Goal: Task Accomplishment & Management: Manage account settings

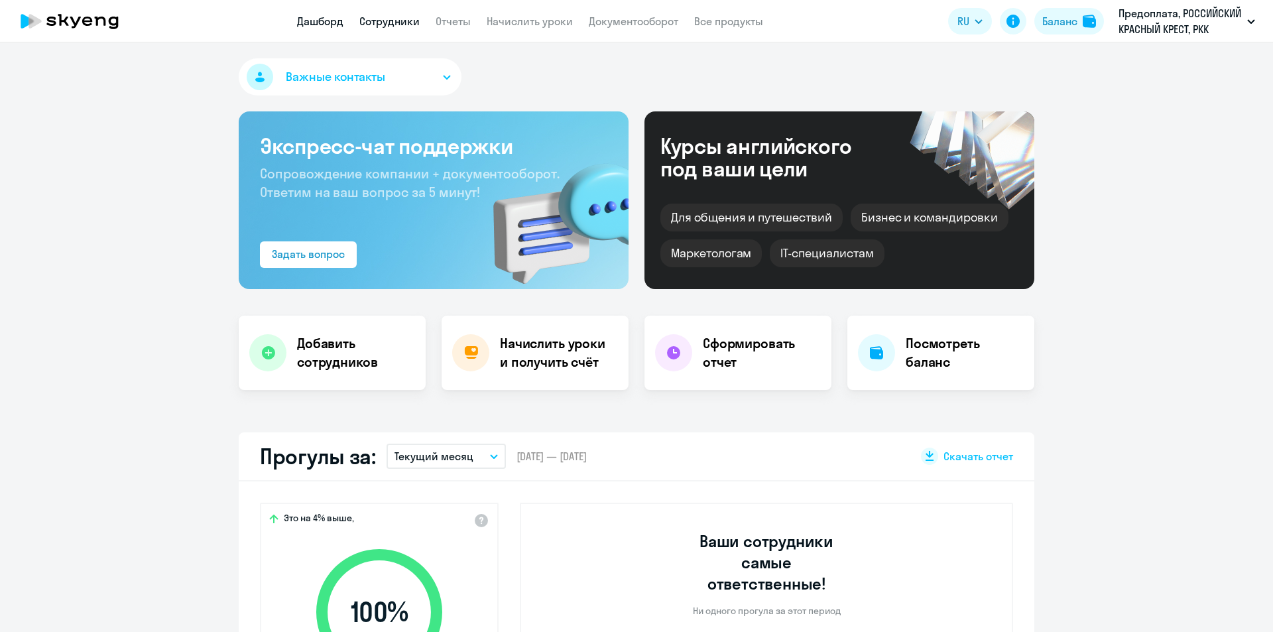
click at [385, 21] on link "Сотрудники" at bounding box center [389, 21] width 60 height 13
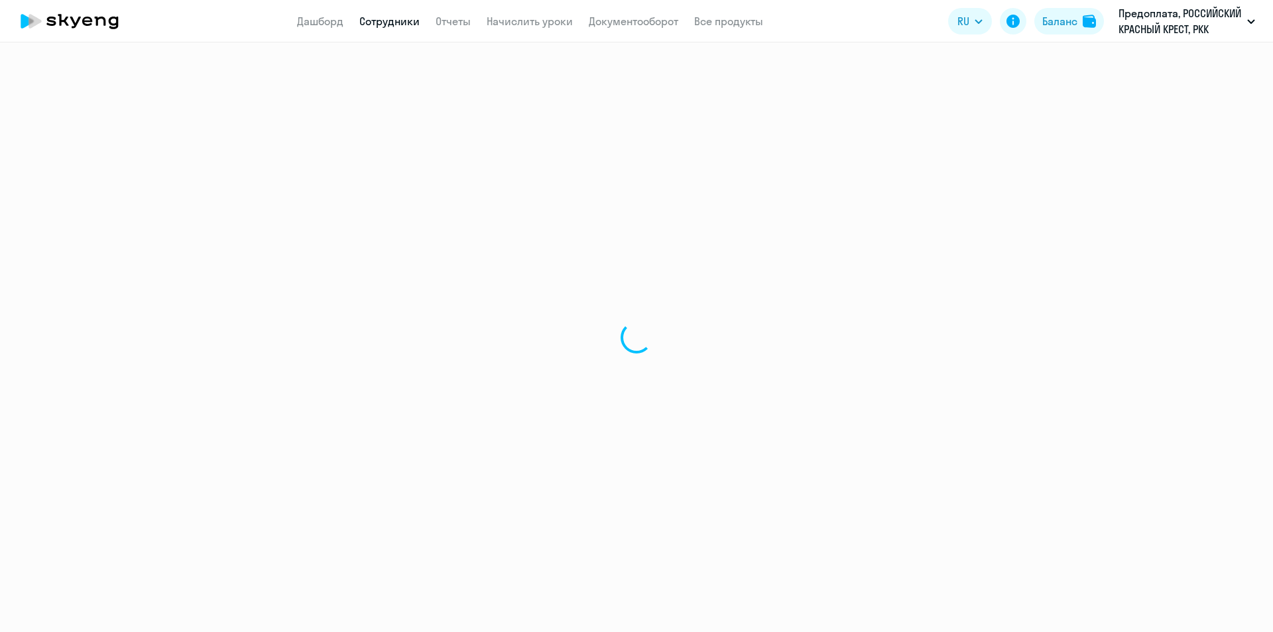
select select "30"
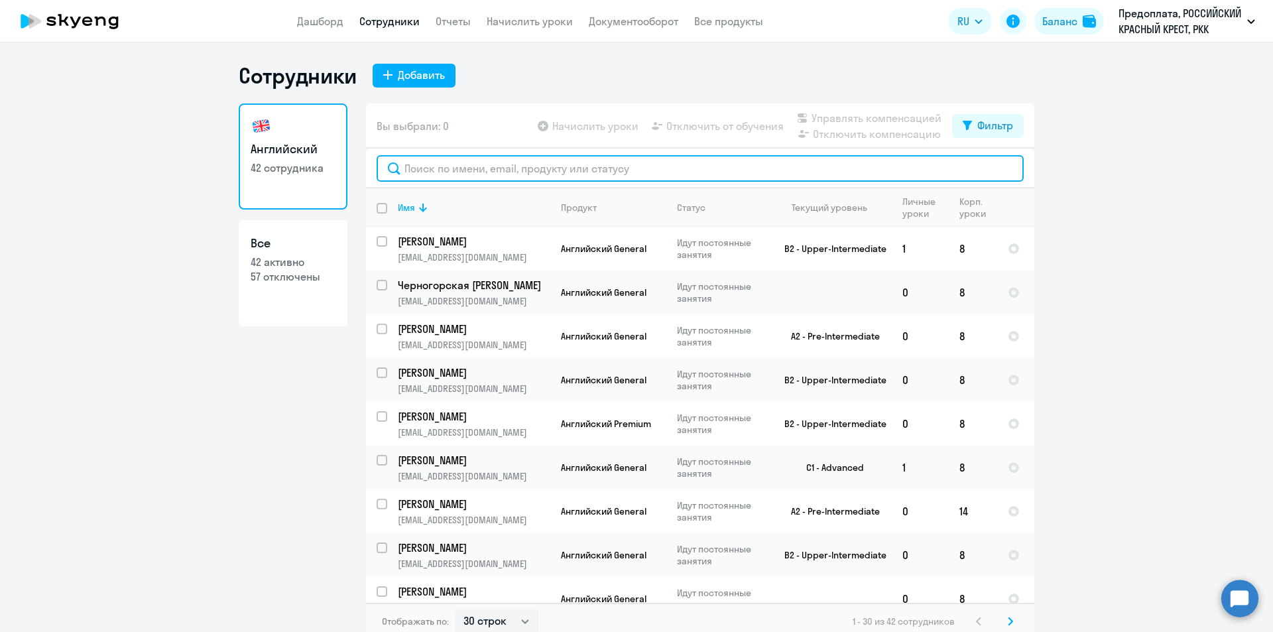
click at [540, 170] on input "text" at bounding box center [700, 168] width 647 height 27
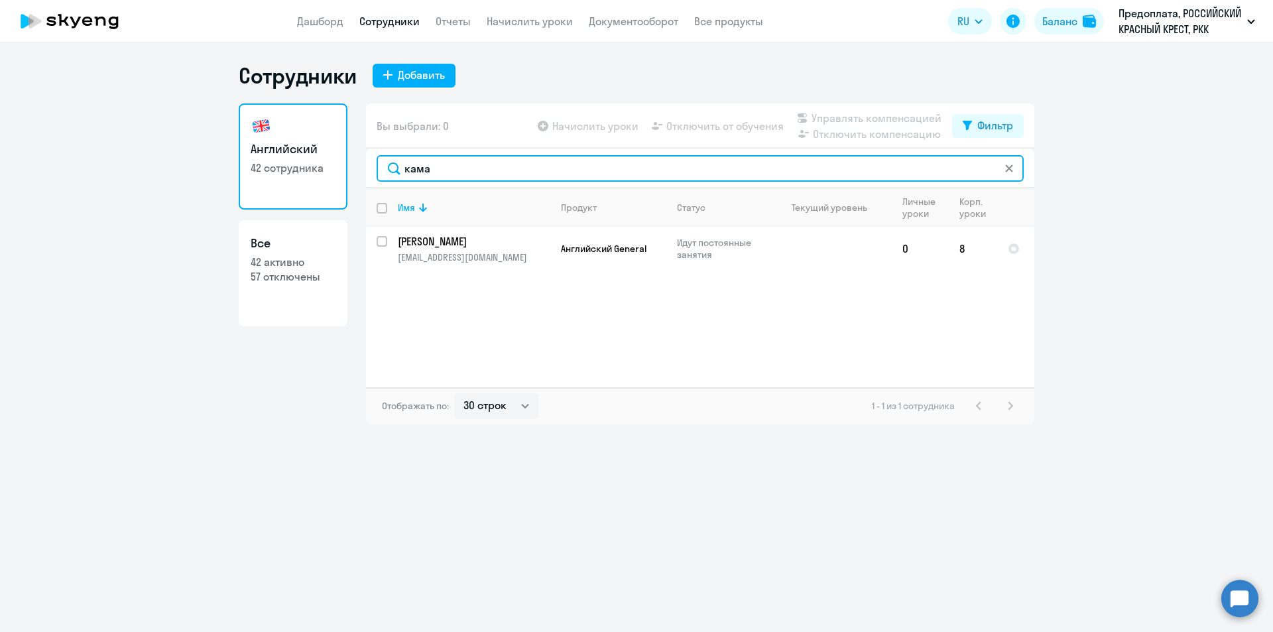
type input "кама"
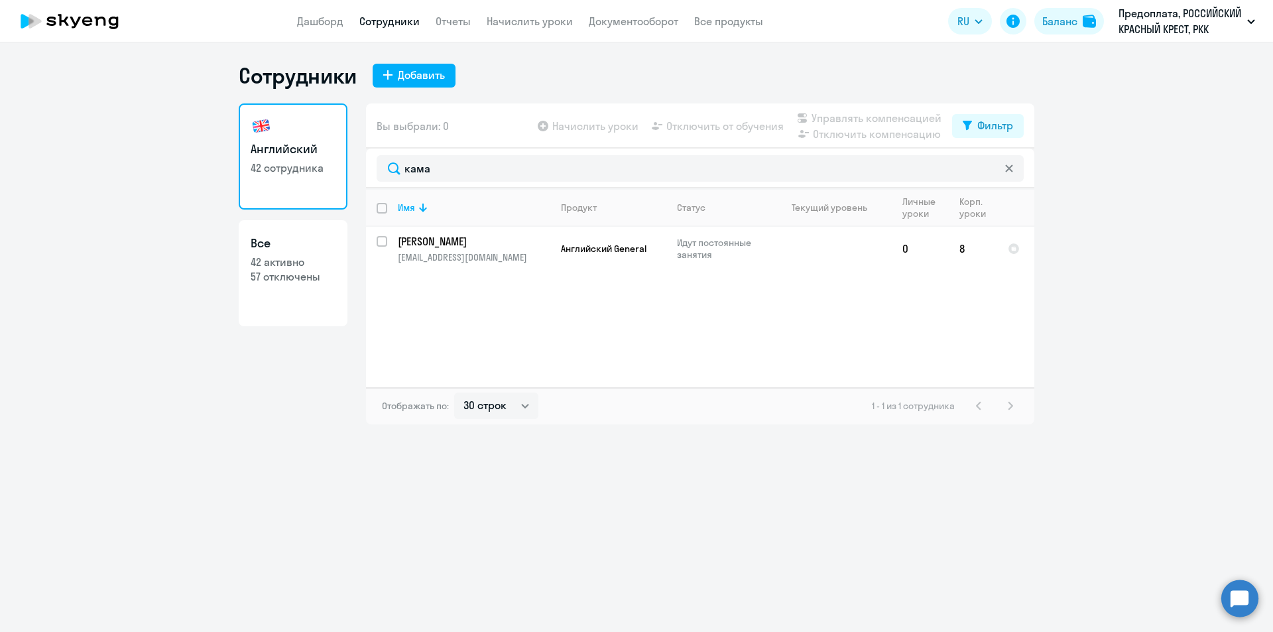
click at [370, 566] on div "Сотрудники Добавить Английский 42 сотрудника Все 42 активно 57 отключены Вы выб…" at bounding box center [636, 336] width 1273 height 589
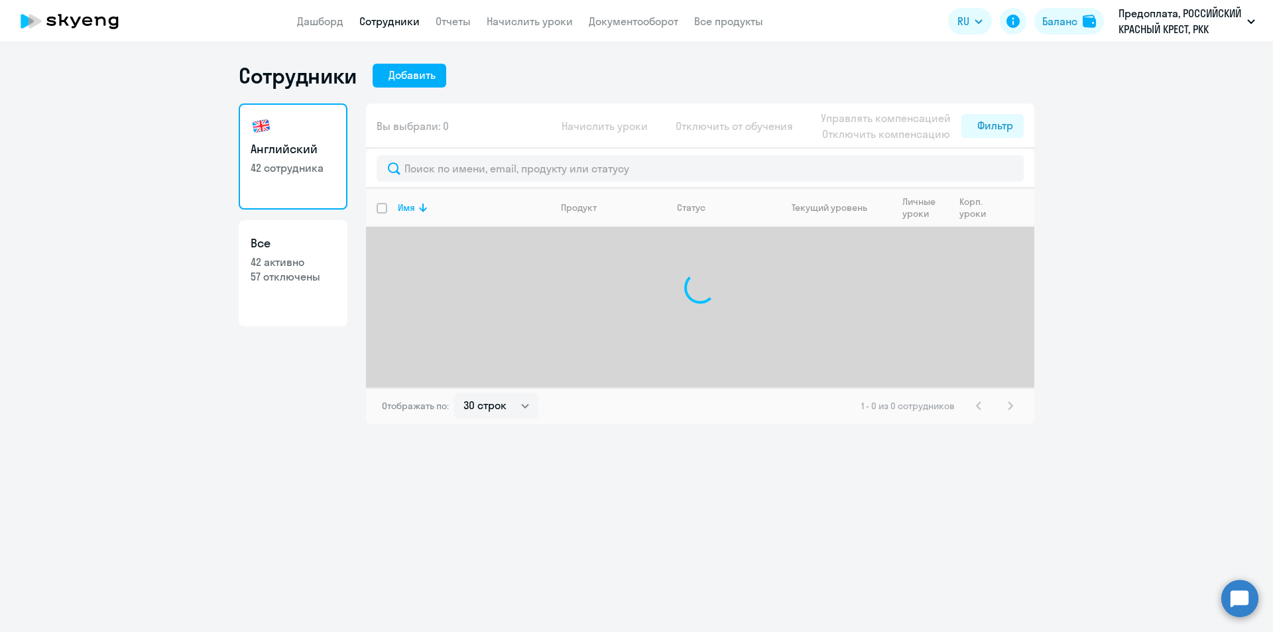
select select "30"
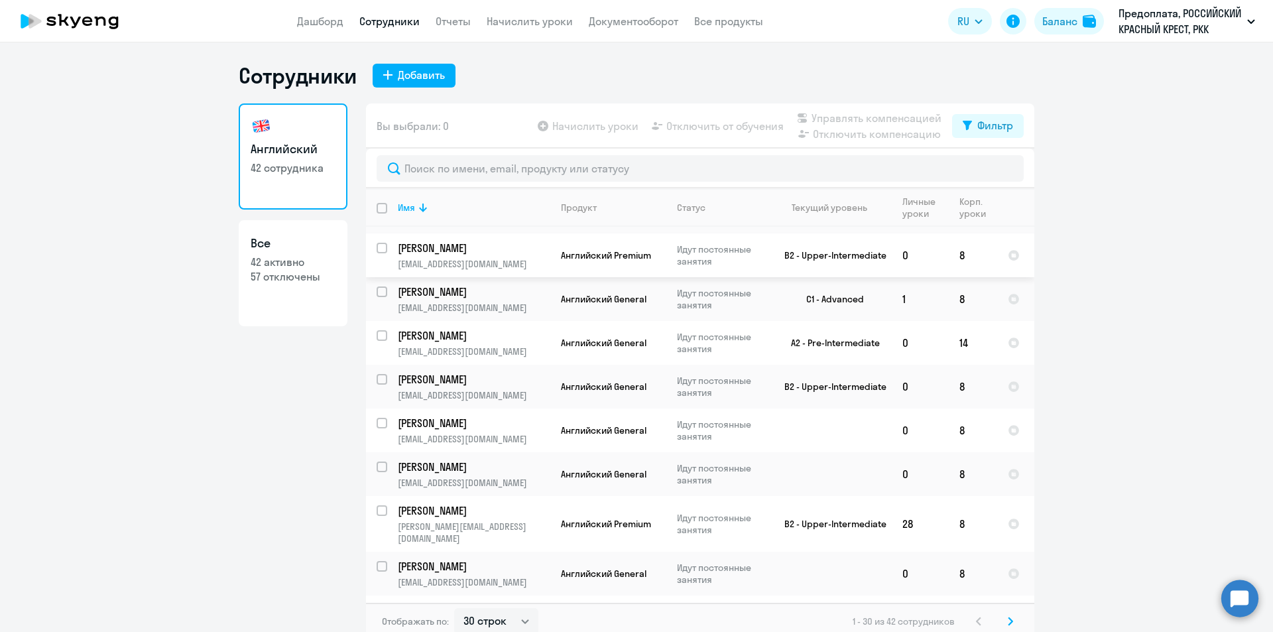
scroll to position [199, 0]
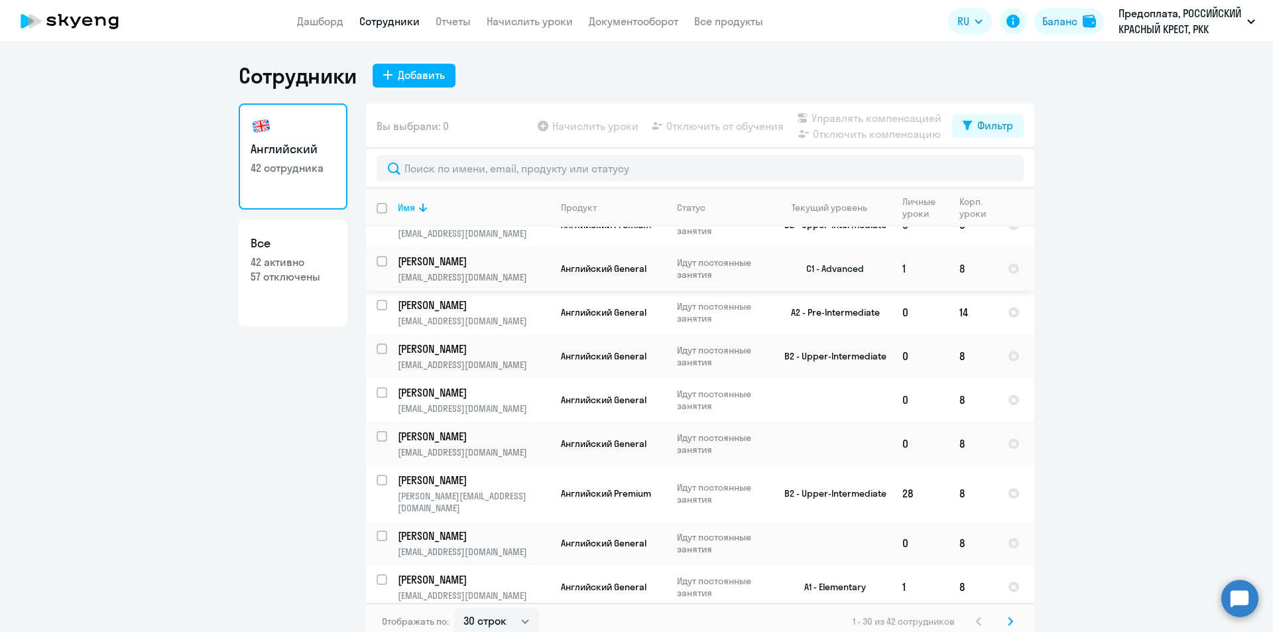
click at [379, 262] on input "select row 23344748" at bounding box center [390, 269] width 27 height 27
checkbox input "true"
click at [721, 129] on span "Отключить от обучения" at bounding box center [724, 126] width 117 height 16
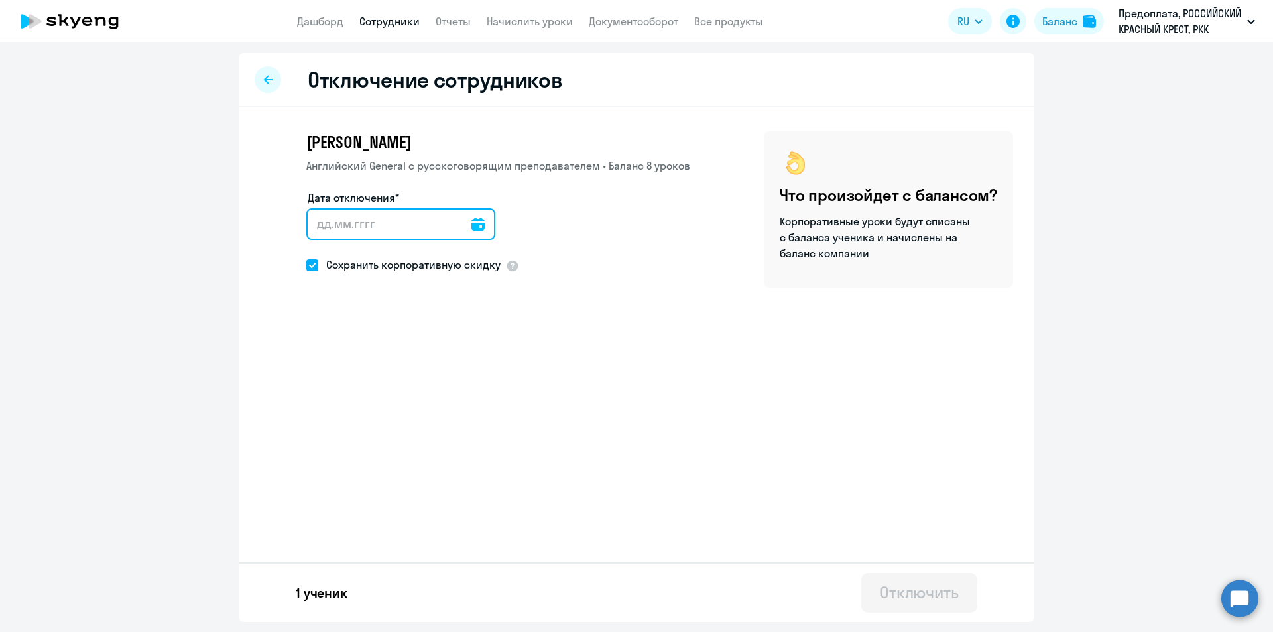
click at [383, 221] on input "Дата отключения*" at bounding box center [400, 224] width 189 height 32
click at [471, 221] on icon at bounding box center [477, 223] width 13 height 13
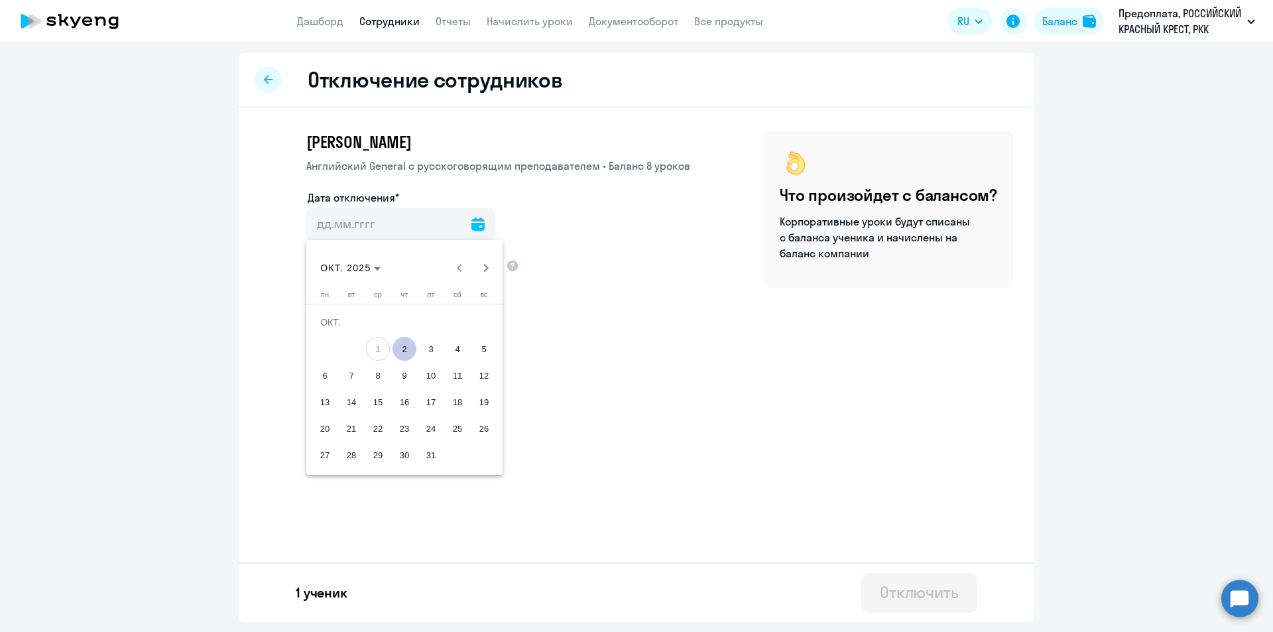
click at [422, 343] on span "3" at bounding box center [431, 349] width 24 height 24
type input "03.10.2025"
type input "3.10.2025"
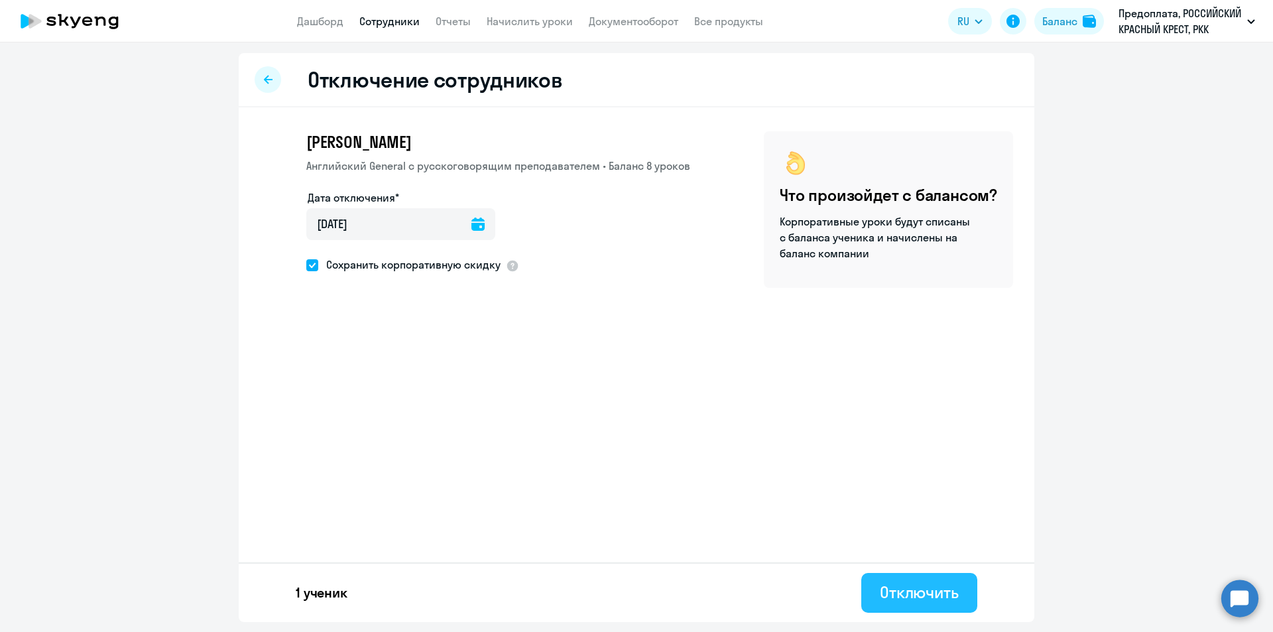
click at [940, 591] on div "Отключить" at bounding box center [919, 592] width 79 height 21
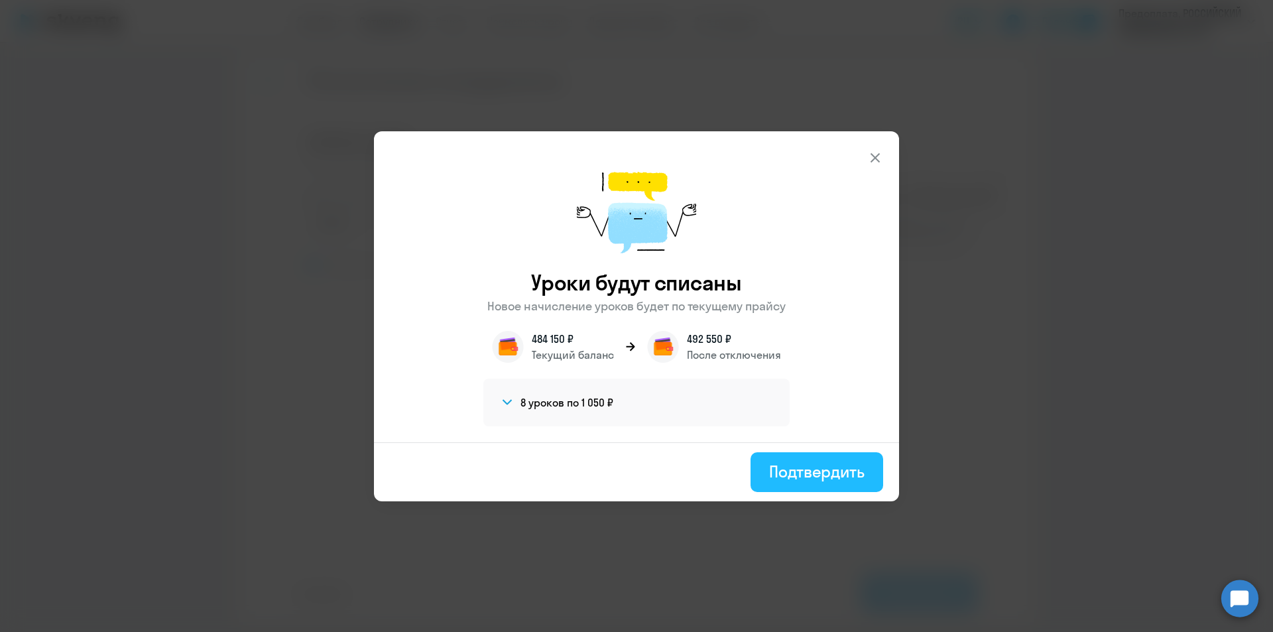
click at [821, 471] on div "Подтвердить" at bounding box center [816, 471] width 95 height 21
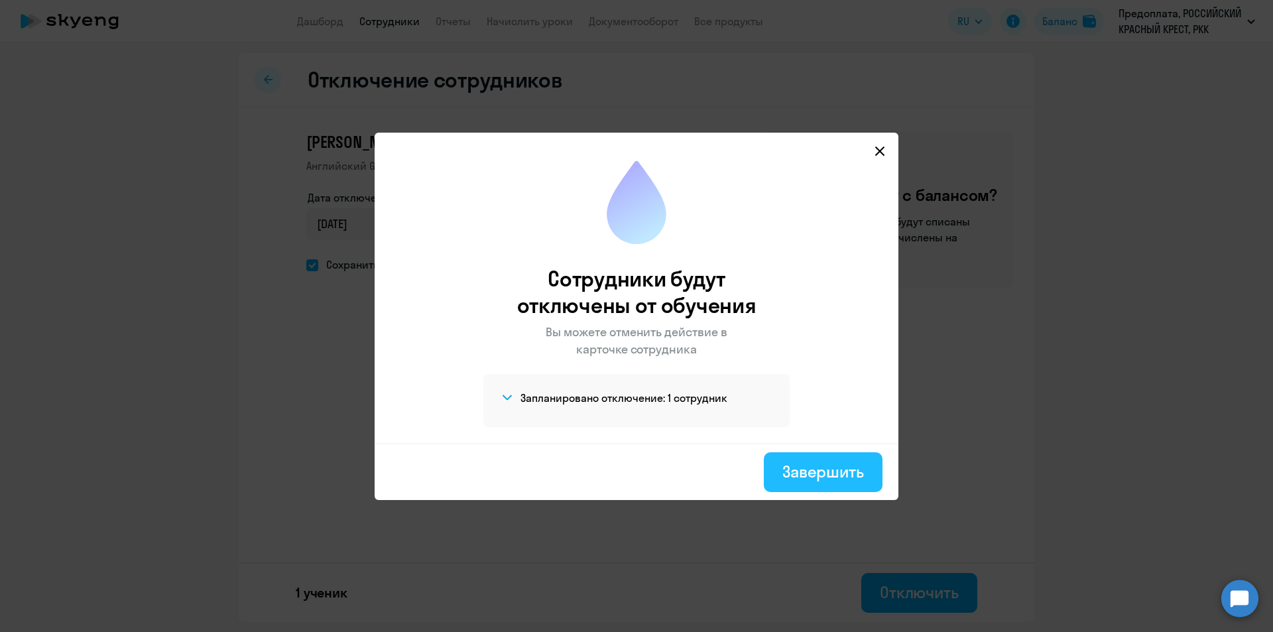
click at [816, 473] on div "Завершить" at bounding box center [823, 471] width 82 height 21
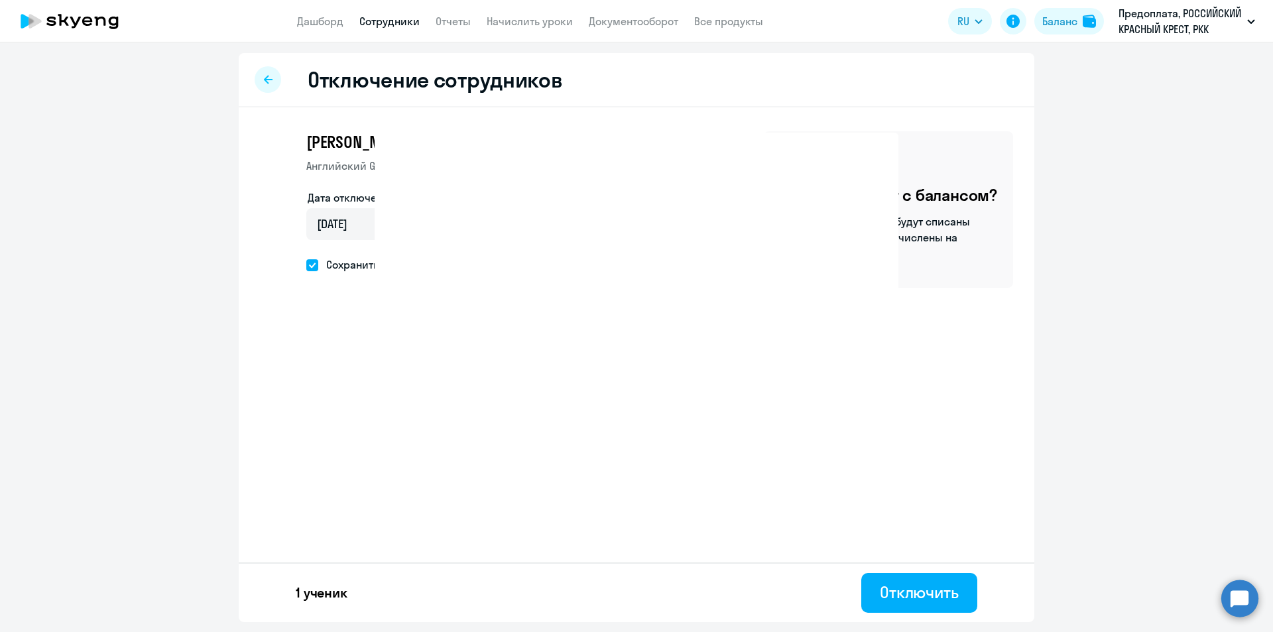
select select "30"
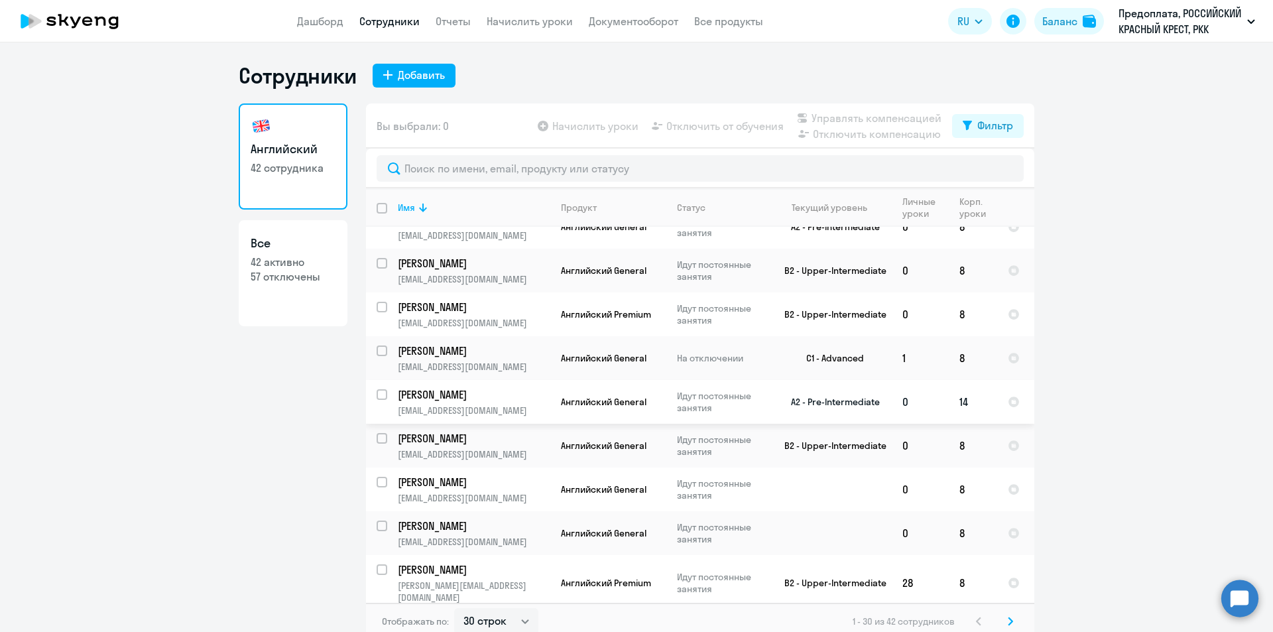
scroll to position [133, 0]
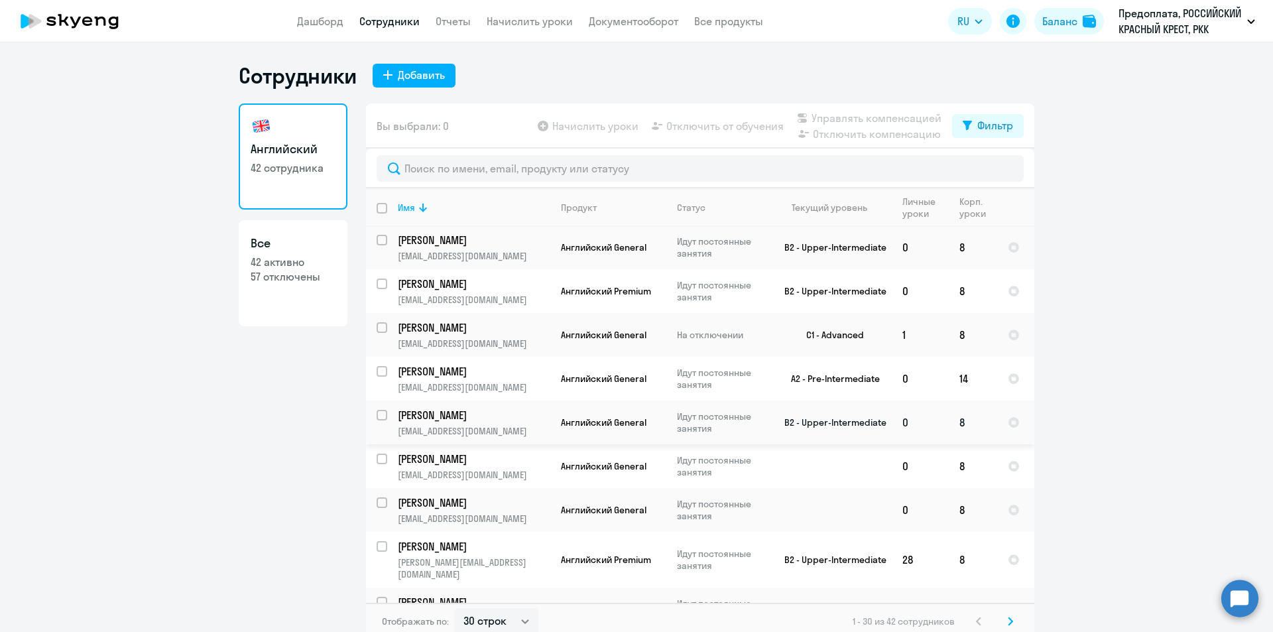
click at [379, 413] on input "select row 23345653" at bounding box center [390, 423] width 27 height 27
checkbox input "true"
click at [712, 134] on div "Начислить уроки Отключить от обучения Управлять компенсацией Отключить компенса…" at bounding box center [743, 126] width 417 height 32
click at [741, 116] on div "Начислить уроки Отключить от обучения Управлять компенсацией Отключить компенса…" at bounding box center [743, 126] width 417 height 32
click at [741, 121] on span "Отключить от обучения" at bounding box center [724, 126] width 117 height 16
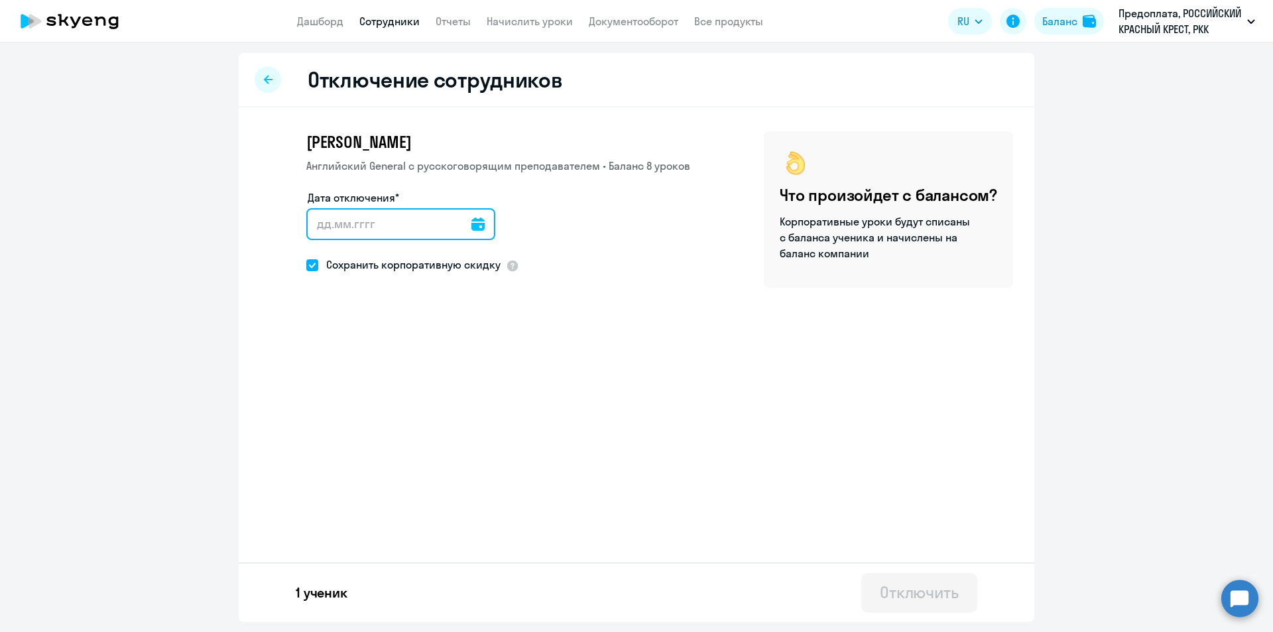
click at [414, 219] on input "Дата отключения*" at bounding box center [400, 224] width 189 height 32
click at [382, 227] on input "Дата отключения*" at bounding box center [400, 224] width 189 height 32
click at [472, 226] on icon at bounding box center [477, 223] width 13 height 13
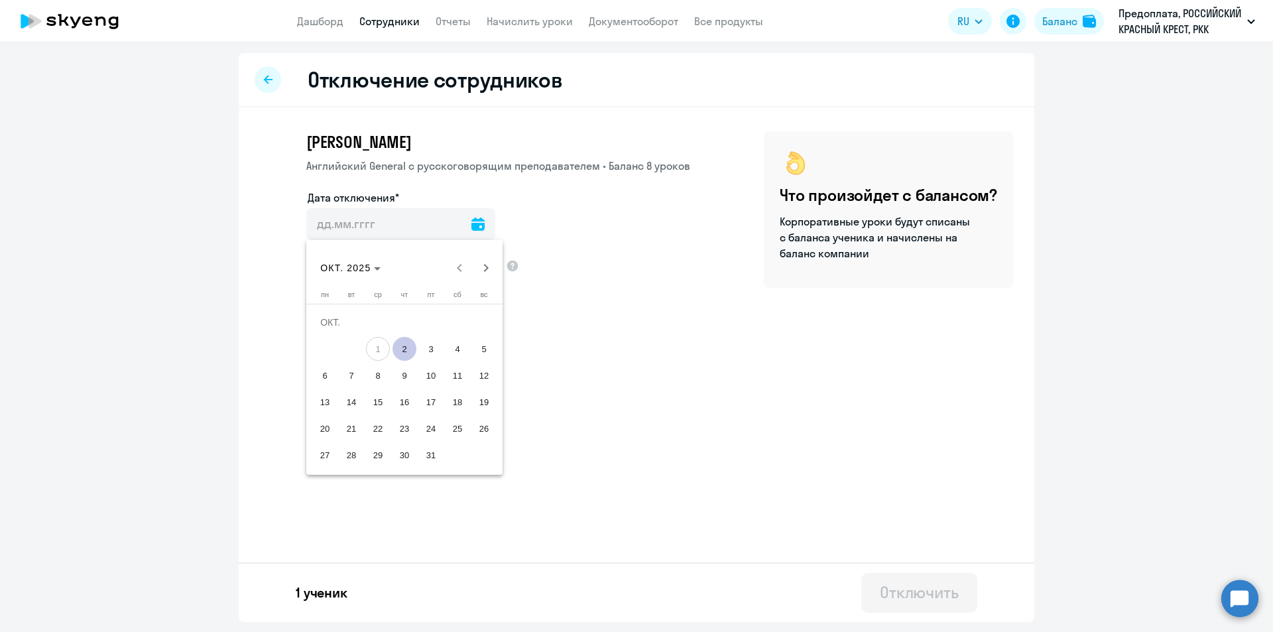
drag, startPoint x: 434, startPoint y: 353, endPoint x: 452, endPoint y: 300, distance: 55.4
click at [434, 352] on span "3" at bounding box center [431, 349] width 24 height 24
type input "03.10.2025"
type input "3.10.2025"
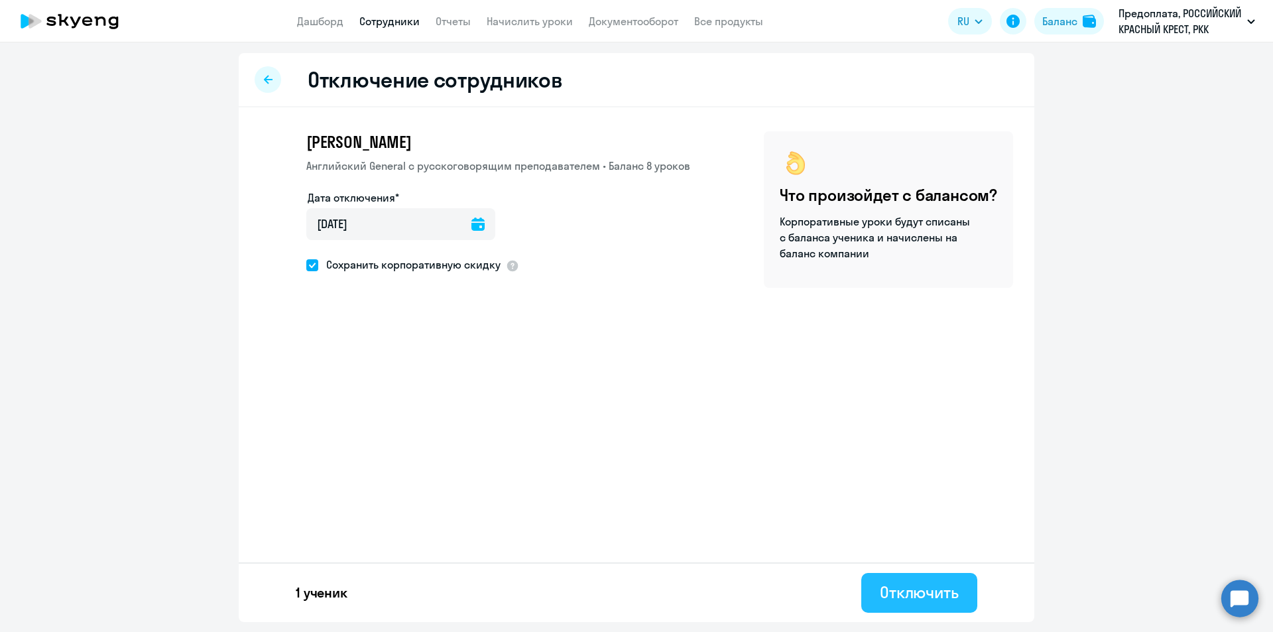
click at [906, 601] on div "Отключить" at bounding box center [919, 592] width 79 height 21
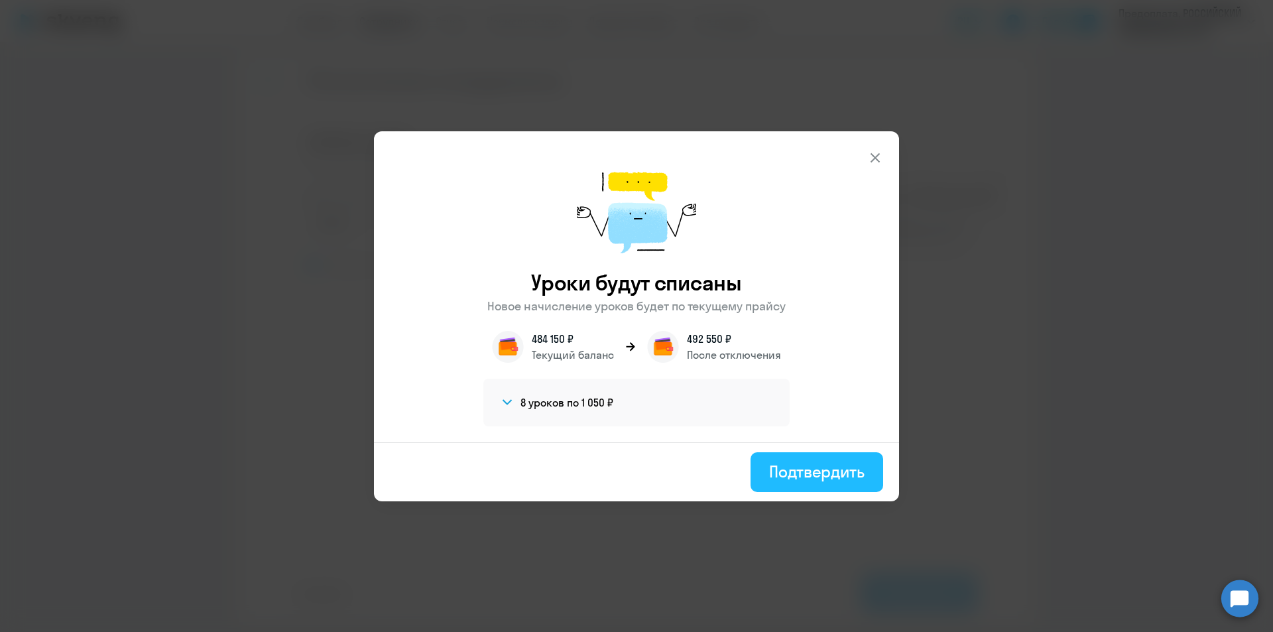
drag, startPoint x: 780, startPoint y: 475, endPoint x: 794, endPoint y: 481, distance: 15.1
click at [780, 475] on div "Подтвердить" at bounding box center [816, 471] width 95 height 21
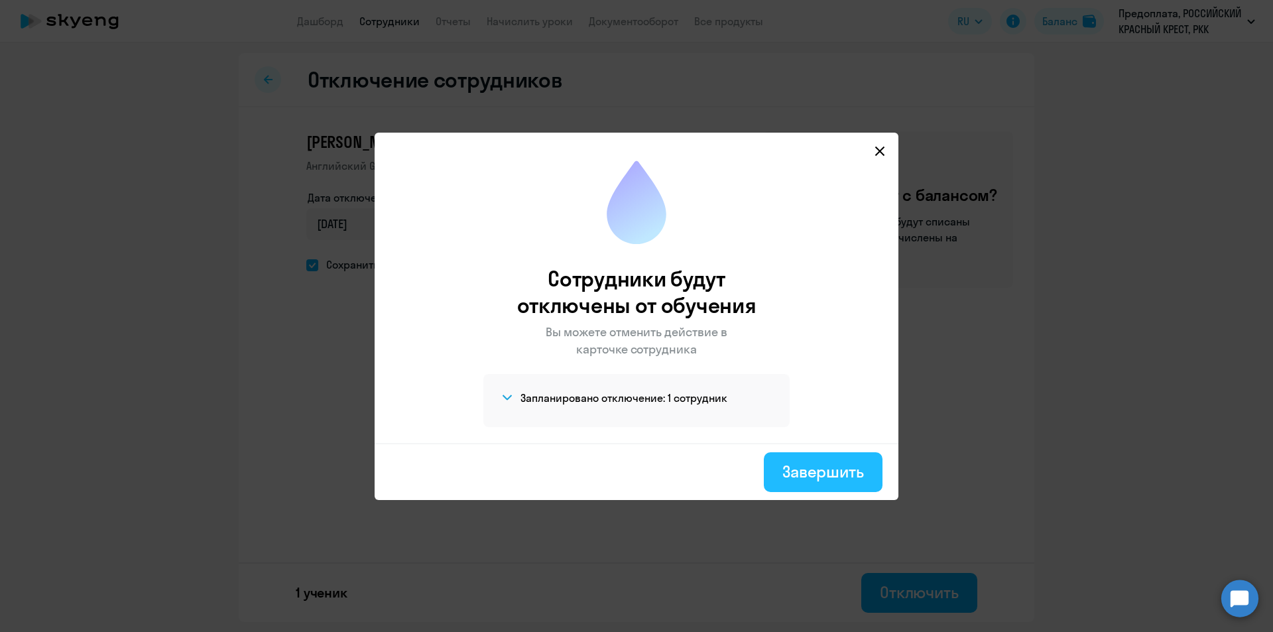
click at [805, 474] on div "Завершить" at bounding box center [823, 471] width 82 height 21
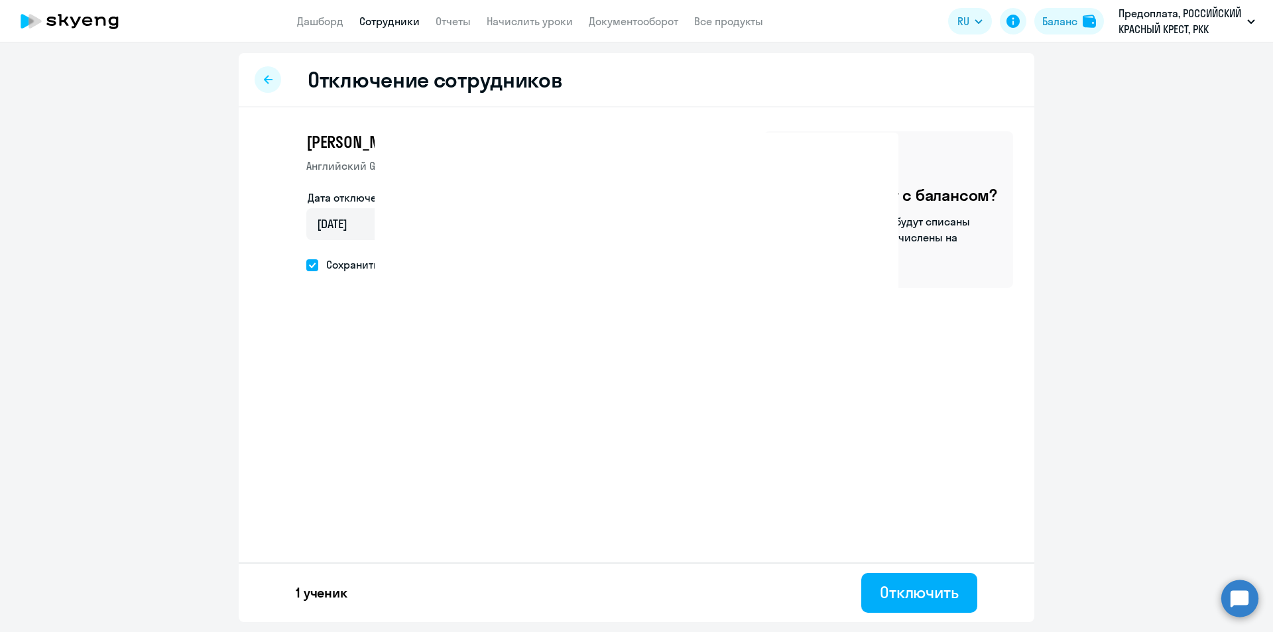
select select "30"
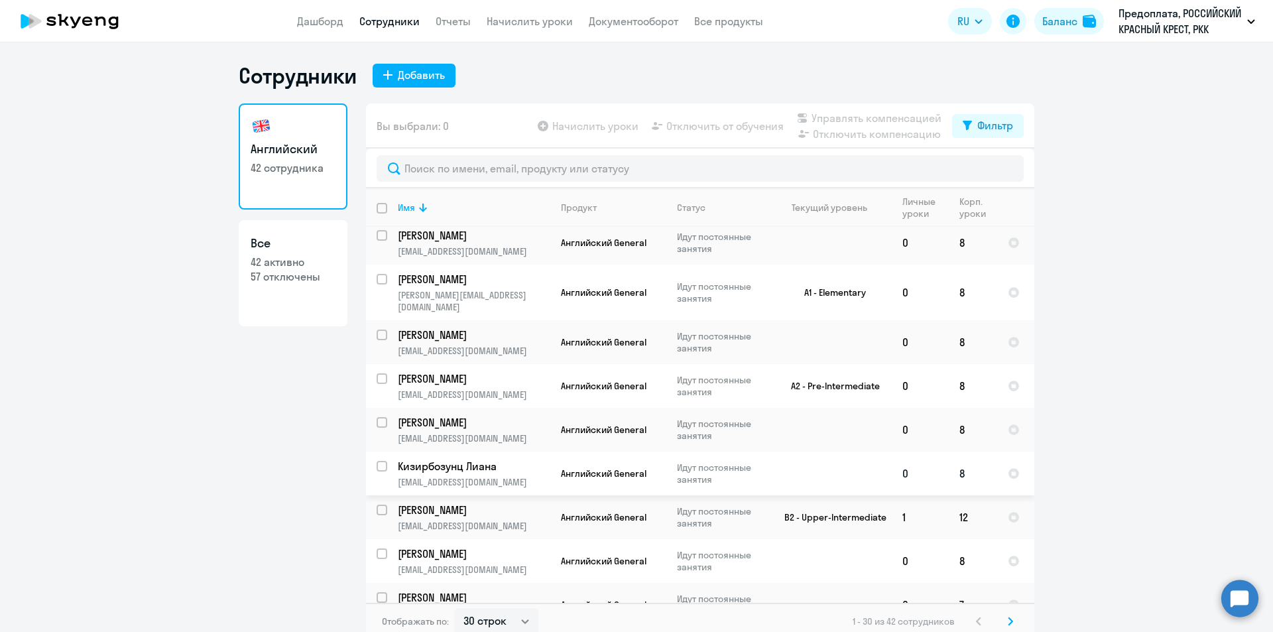
scroll to position [8, 0]
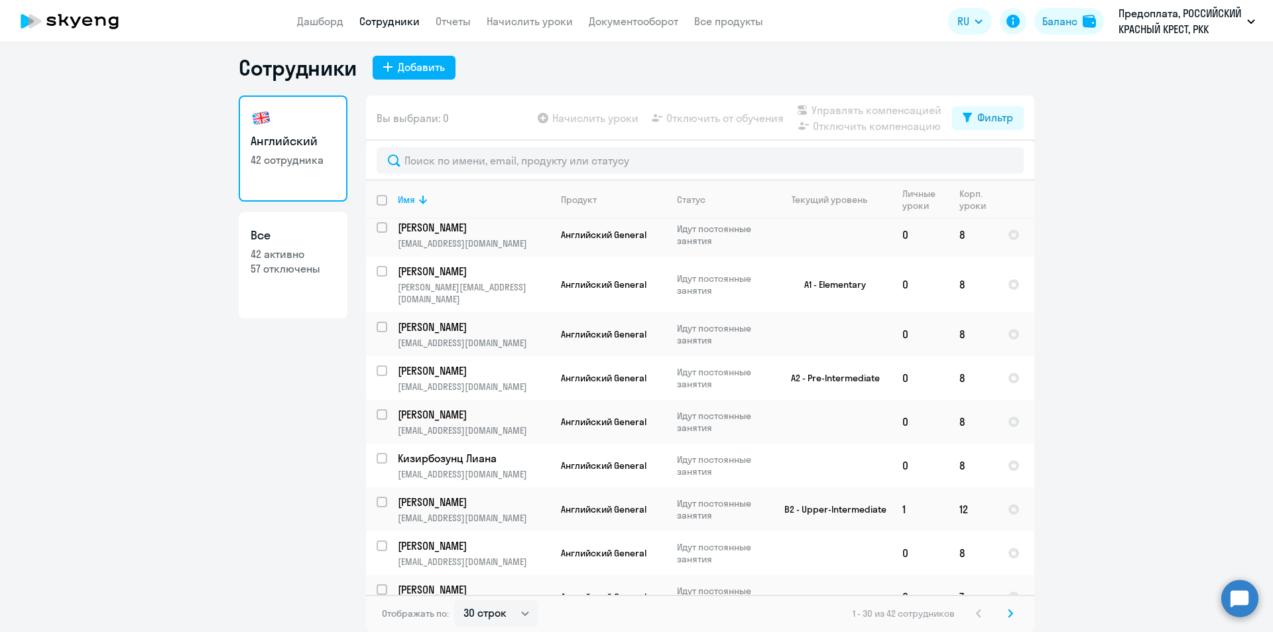
click at [1010, 615] on svg-icon at bounding box center [1011, 613] width 16 height 16
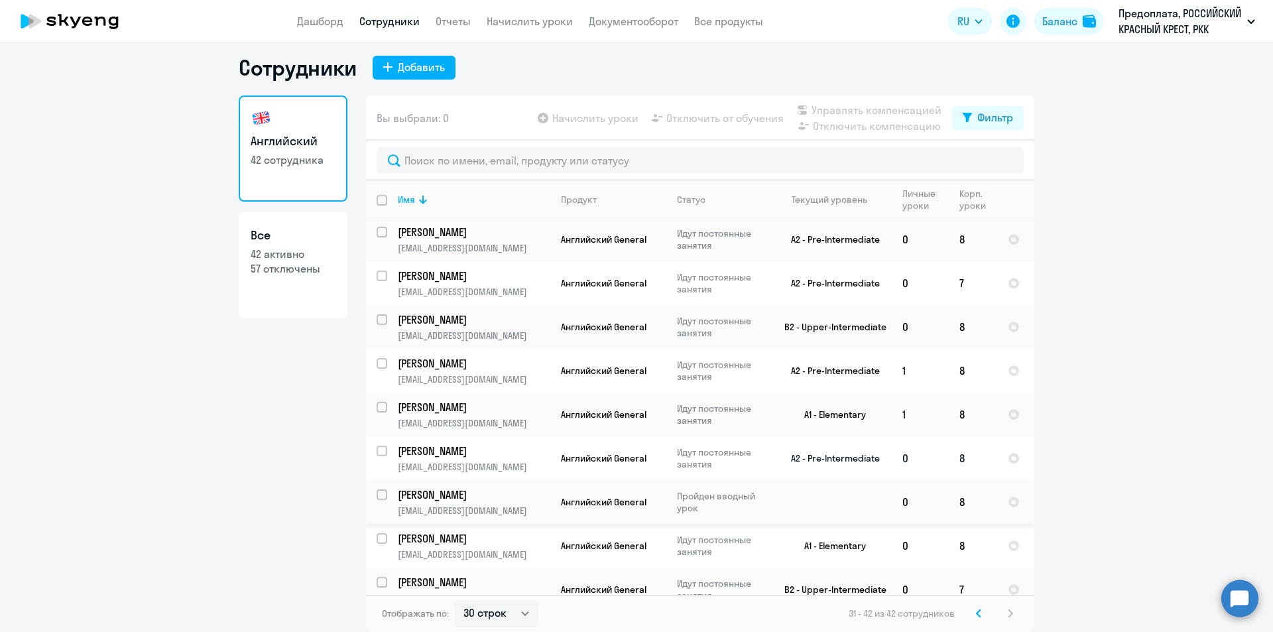
scroll to position [149, 0]
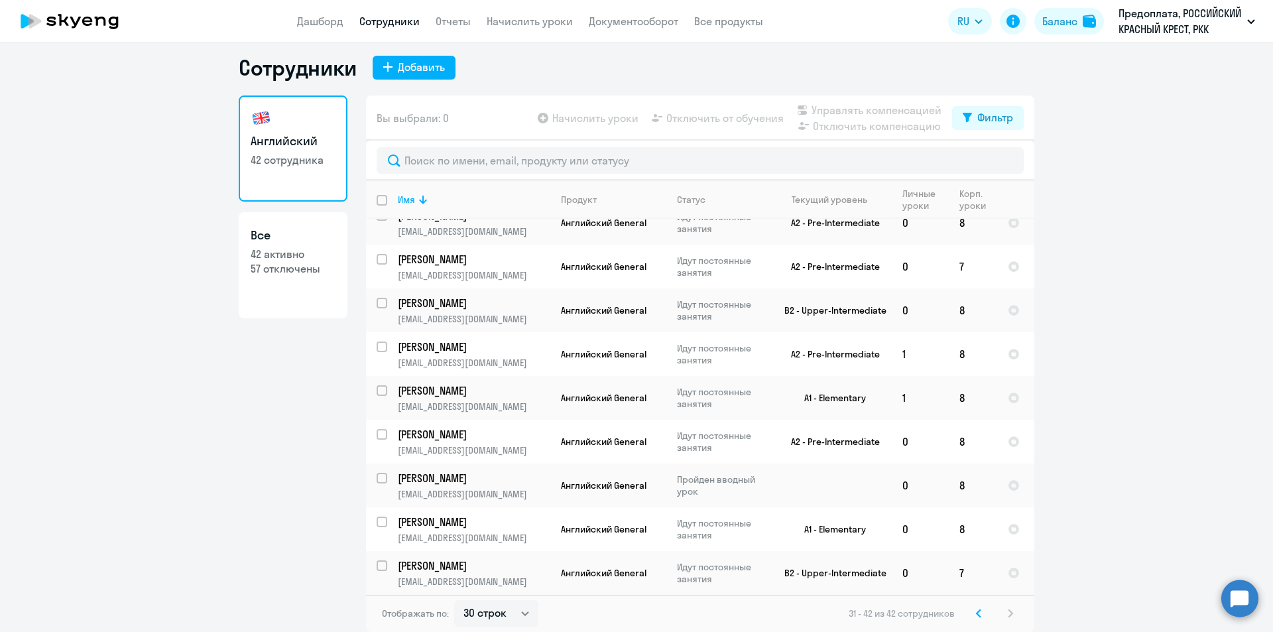
click at [1156, 331] on ng-component "Сотрудники Добавить Английский 42 сотрудника Все 42 активно 57 отключены Вы выб…" at bounding box center [636, 343] width 1273 height 578
